Goal: Task Accomplishment & Management: Complete application form

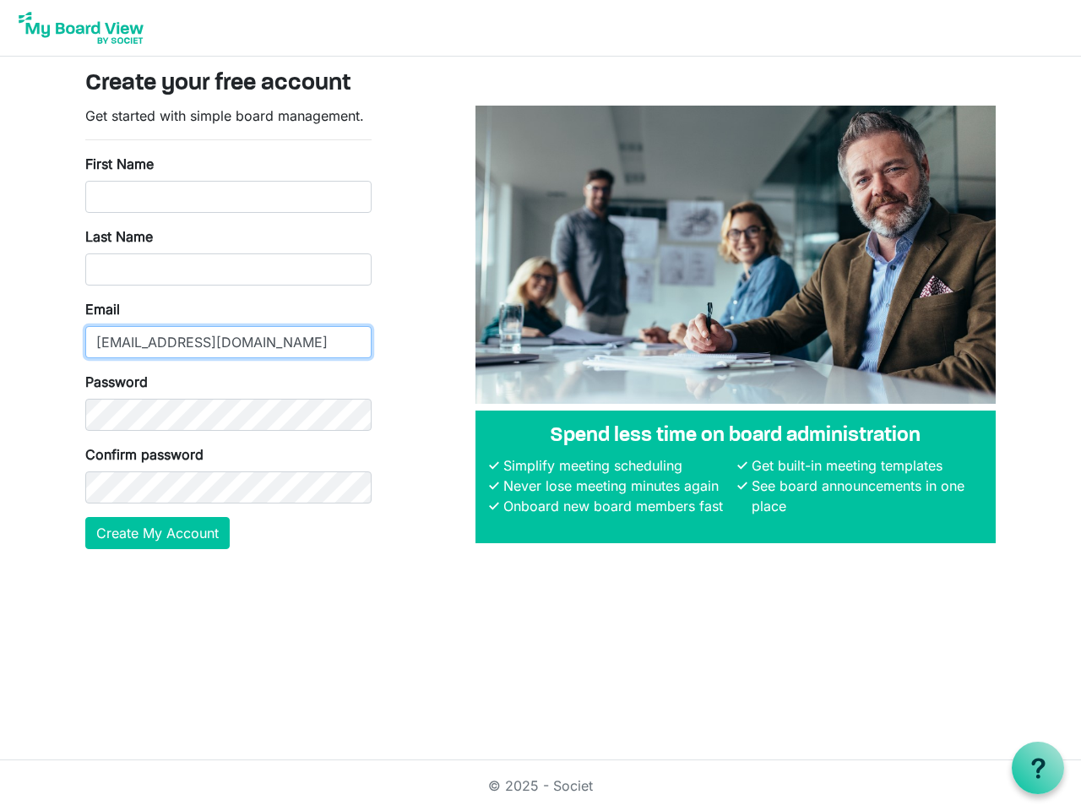
click at [228, 327] on input "[EMAIL_ADDRESS][DOMAIN_NAME]" at bounding box center [228, 342] width 286 height 32
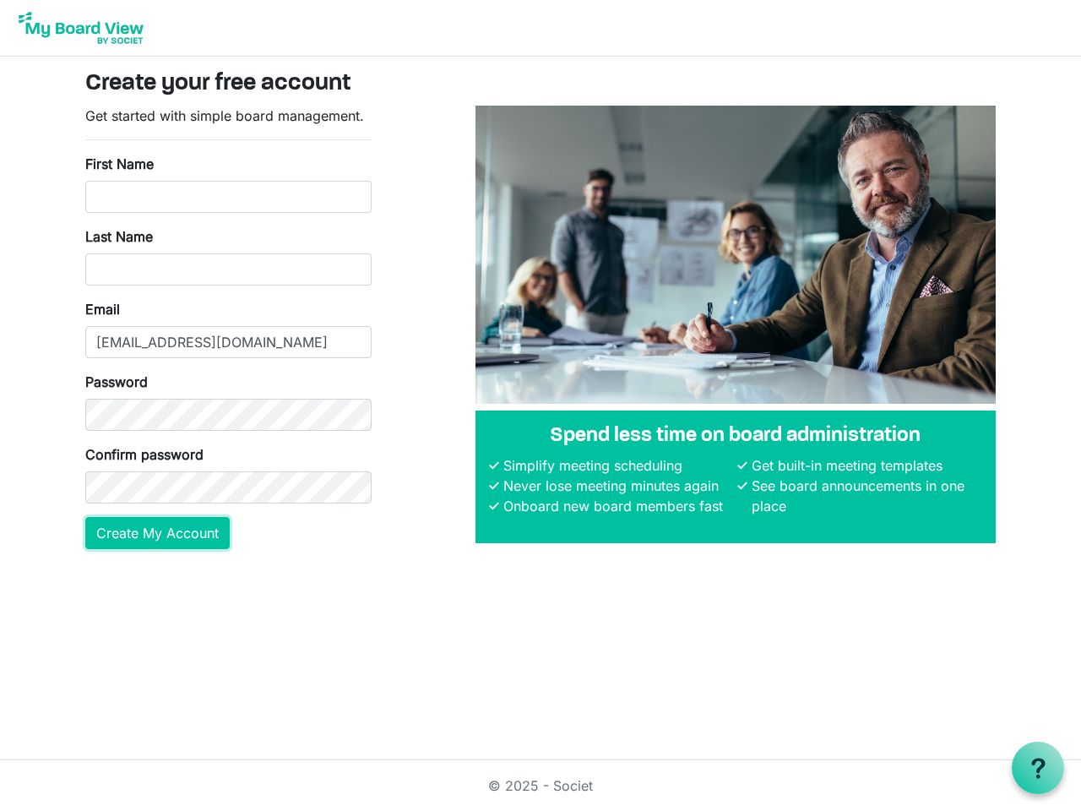
click at [158, 533] on button "Create My Account" at bounding box center [157, 533] width 144 height 32
click at [1038, 768] on use at bounding box center [1038, 768] width 14 height 20
